Goal: Book appointment/travel/reservation

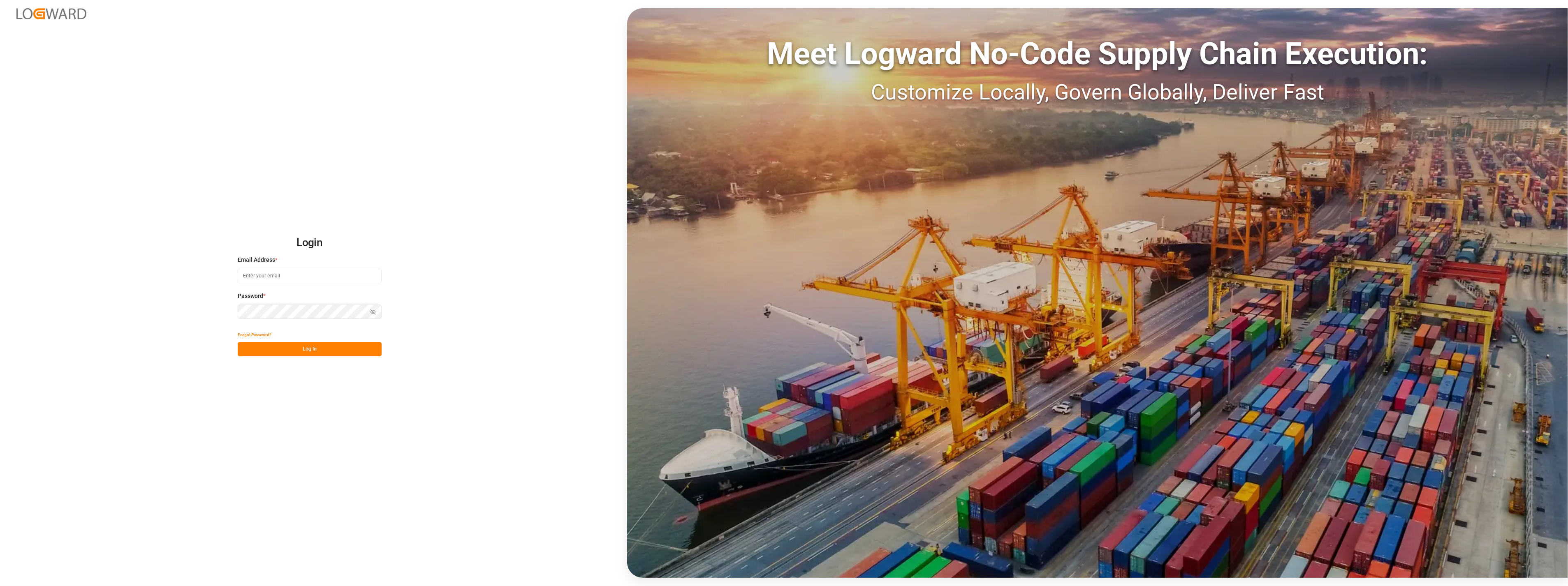
type input "[PERSON_NAME][EMAIL_ADDRESS][PERSON_NAME][DOMAIN_NAME]"
click at [310, 359] on div "Login Email Address * [PERSON_NAME][EMAIL_ADDRESS][PERSON_NAME][DOMAIN_NAME] Pa…" at bounding box center [784, 293] width 1568 height 586
click at [306, 352] on button "Log In" at bounding box center [309, 349] width 144 height 15
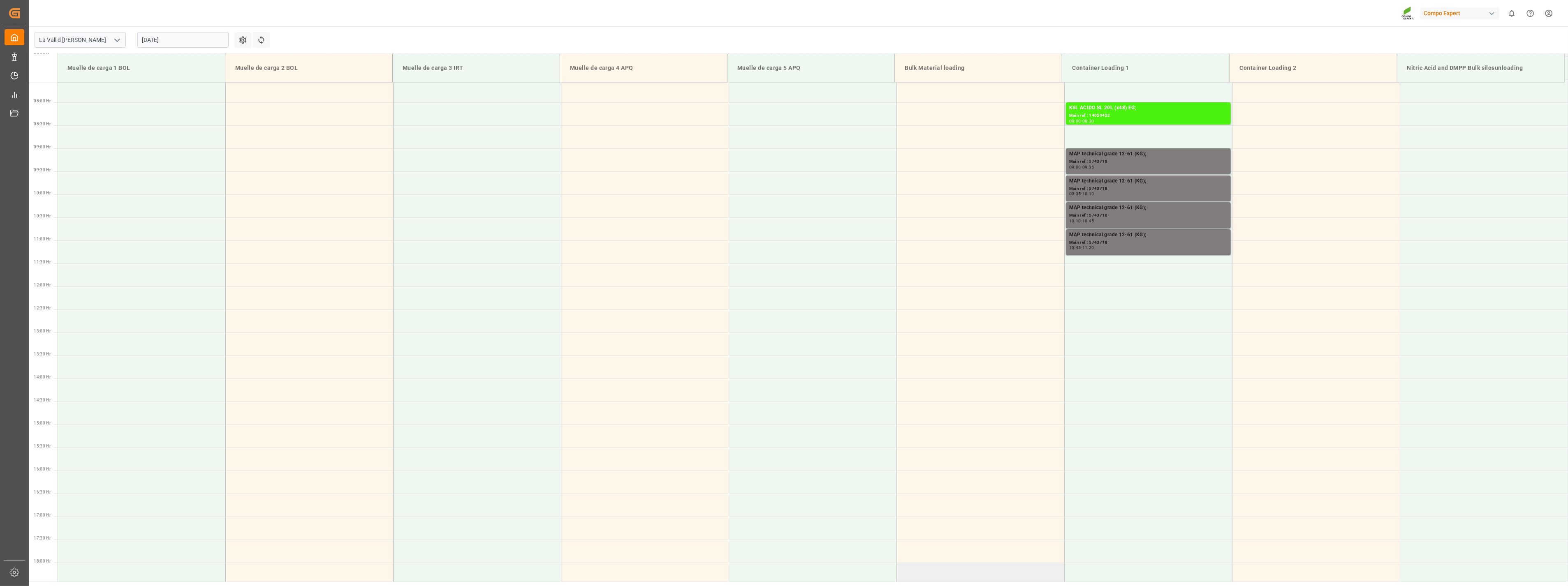
scroll to position [227, 0]
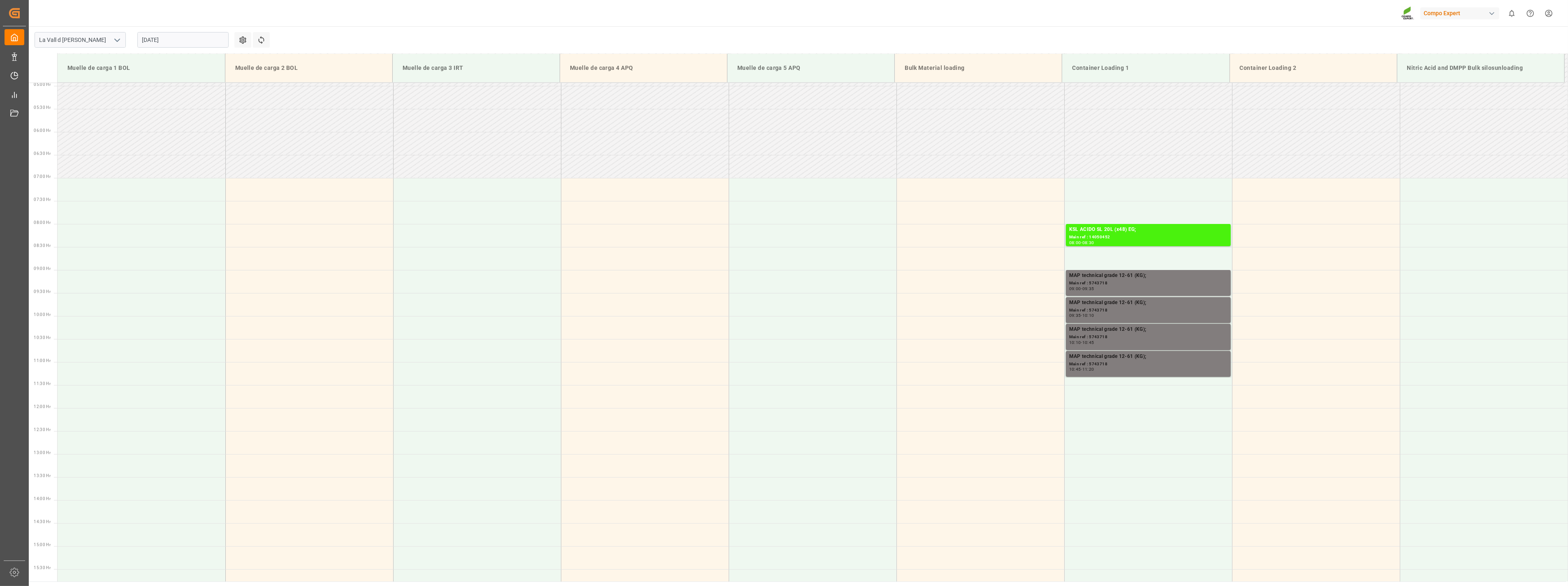
click at [200, 39] on input "[DATE]" at bounding box center [183, 40] width 91 height 16
click at [166, 154] on span "26" at bounding box center [164, 153] width 5 height 5
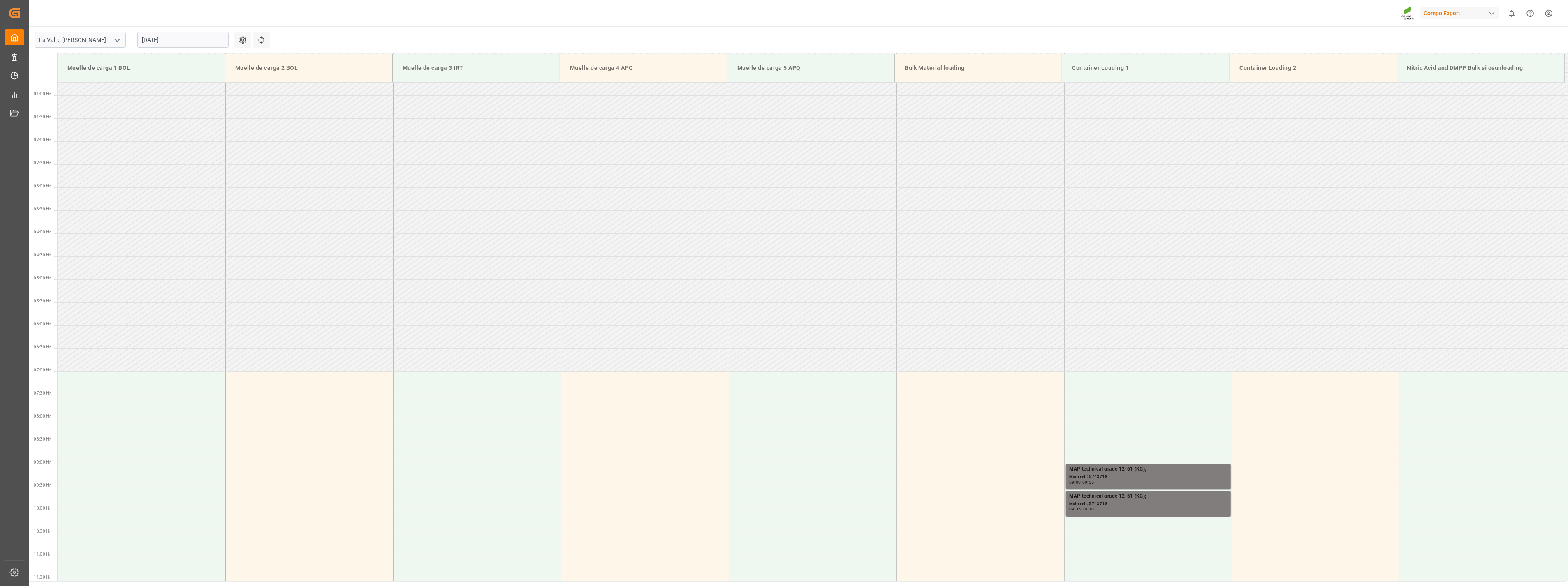
scroll to position [0, 0]
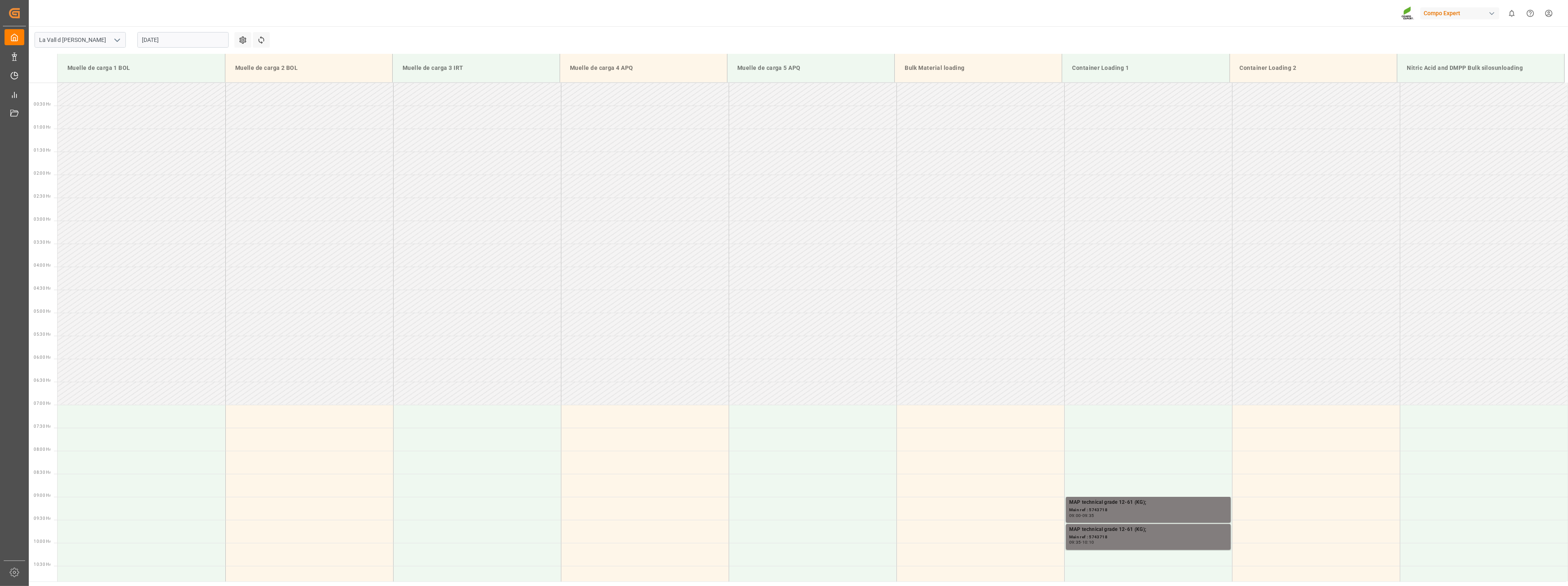
click at [514, 18] on div "Compo Expert 0 Notifications Only show unread All Watching Mark all categories …" at bounding box center [796, 13] width 1545 height 26
click at [164, 40] on input "[DATE]" at bounding box center [183, 40] width 91 height 16
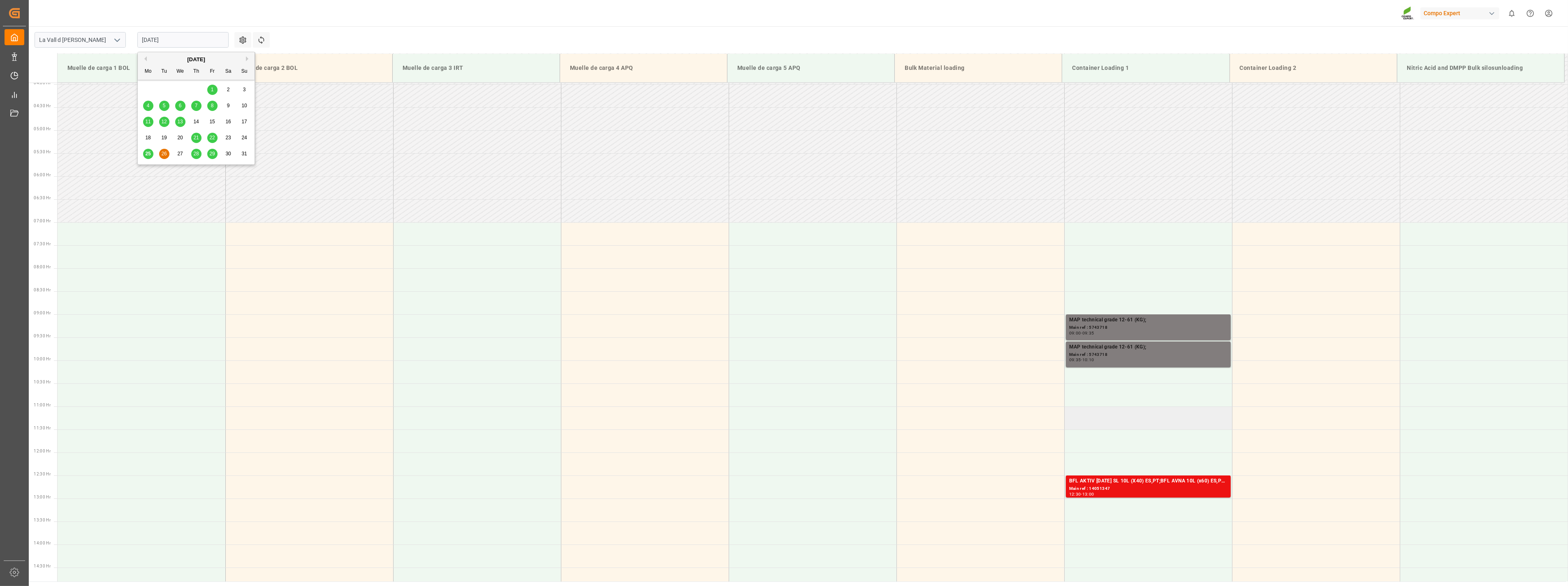
scroll to position [228, 0]
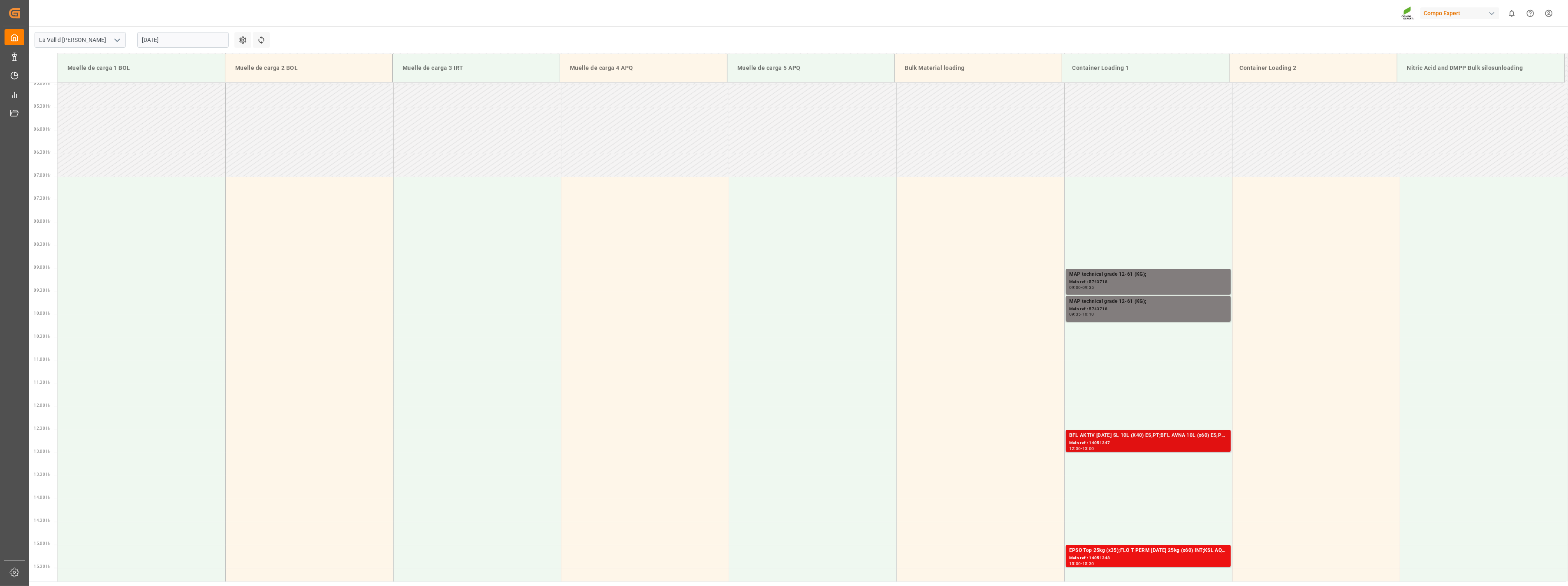
click at [1133, 439] on div "BFL AKTIV [DATE] SL 10L (X40) ES,PT;BFL AVNA 10L (x60) ES,PT,PL,LT,GR *PD;BFL K…" at bounding box center [1149, 436] width 158 height 9
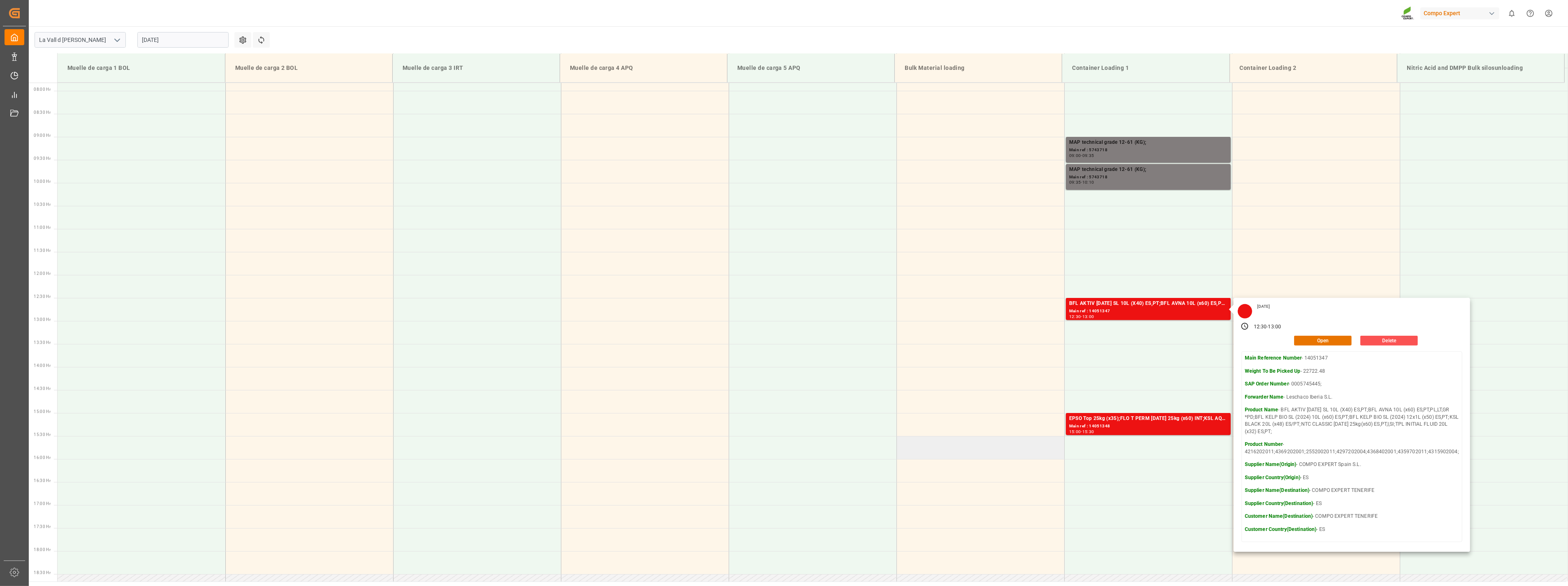
scroll to position [365, 0]
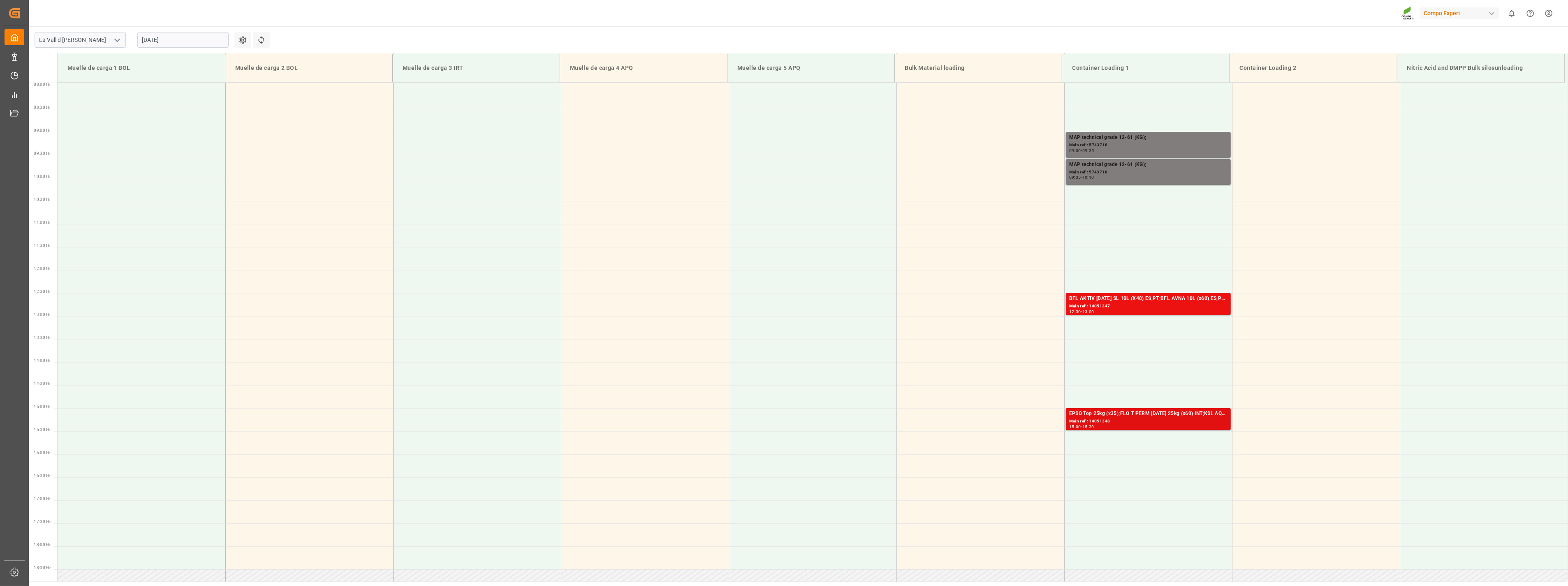
click at [1171, 420] on div "Main ref : 14051348" at bounding box center [1149, 421] width 158 height 7
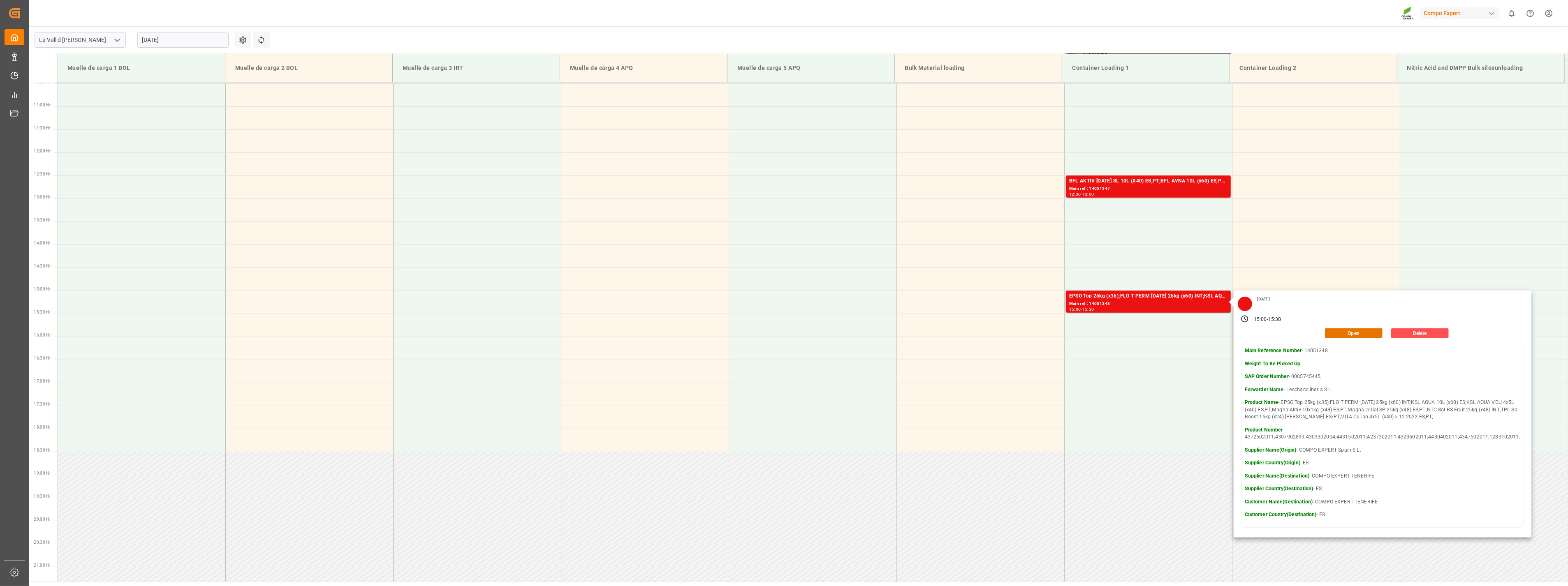
scroll to position [503, 0]
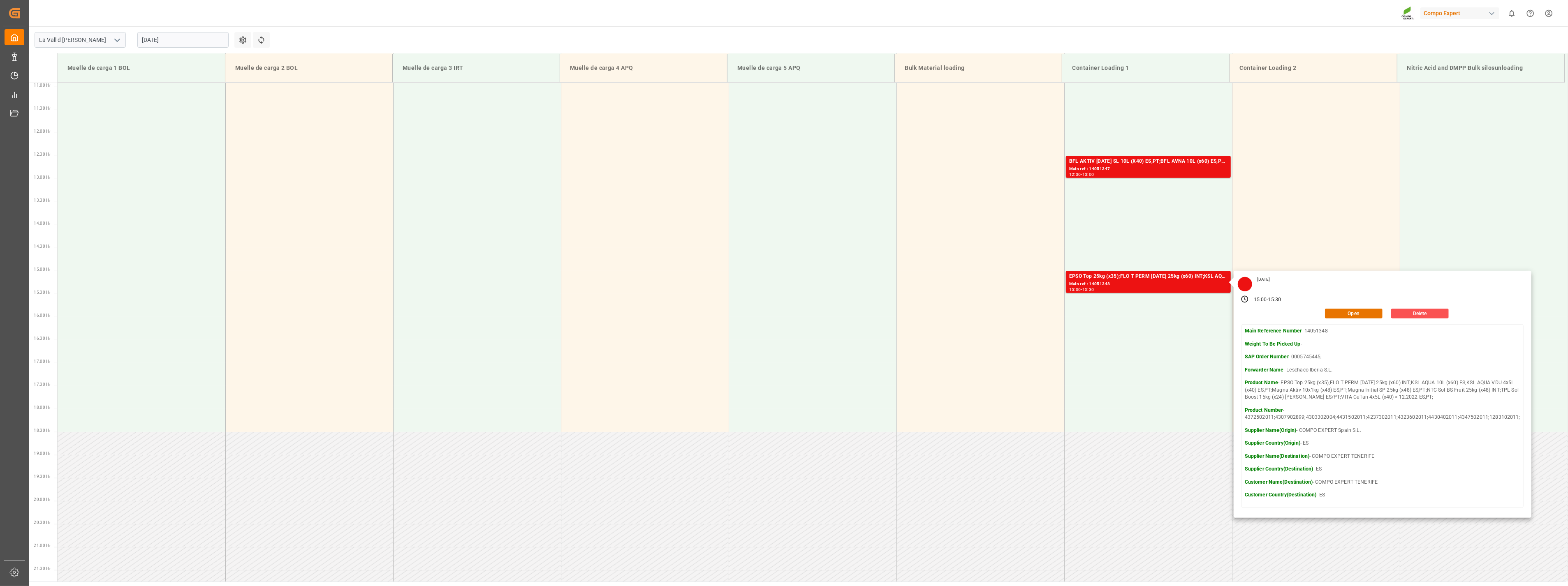
drag, startPoint x: 1312, startPoint y: 585, endPoint x: 1324, endPoint y: 586, distance: 12.0
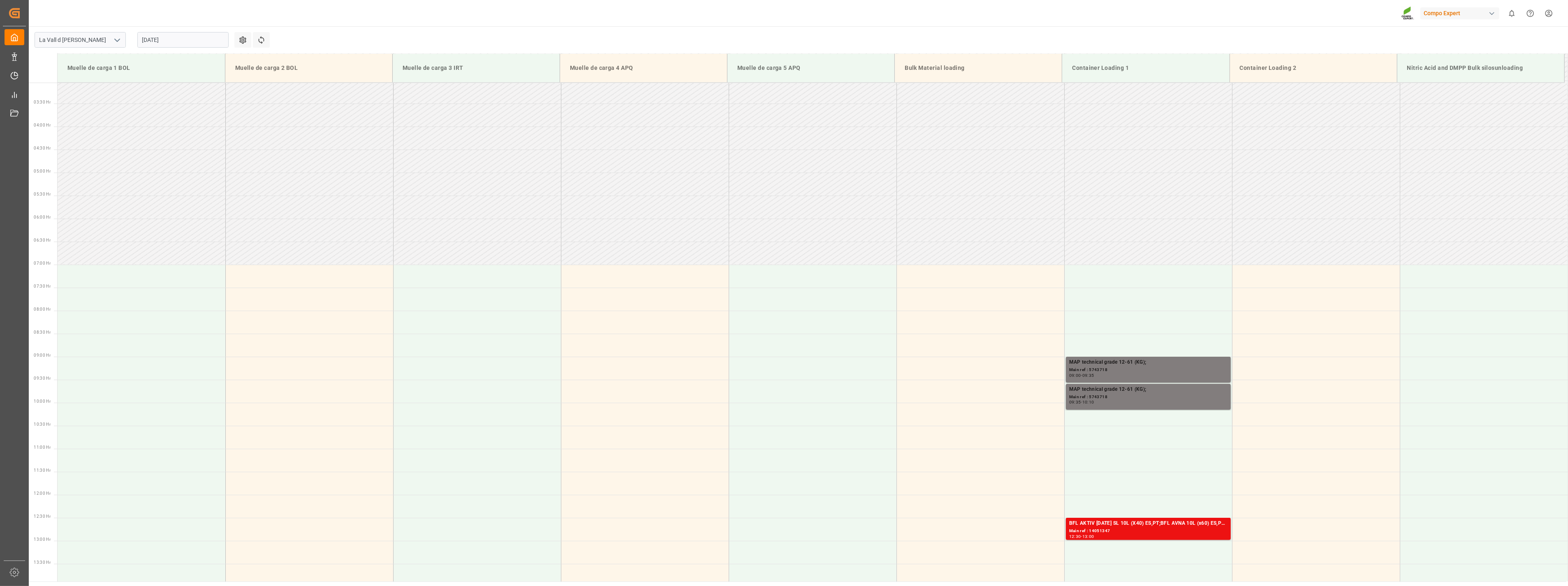
scroll to position [46, 0]
